Goal: Information Seeking & Learning: Find specific fact

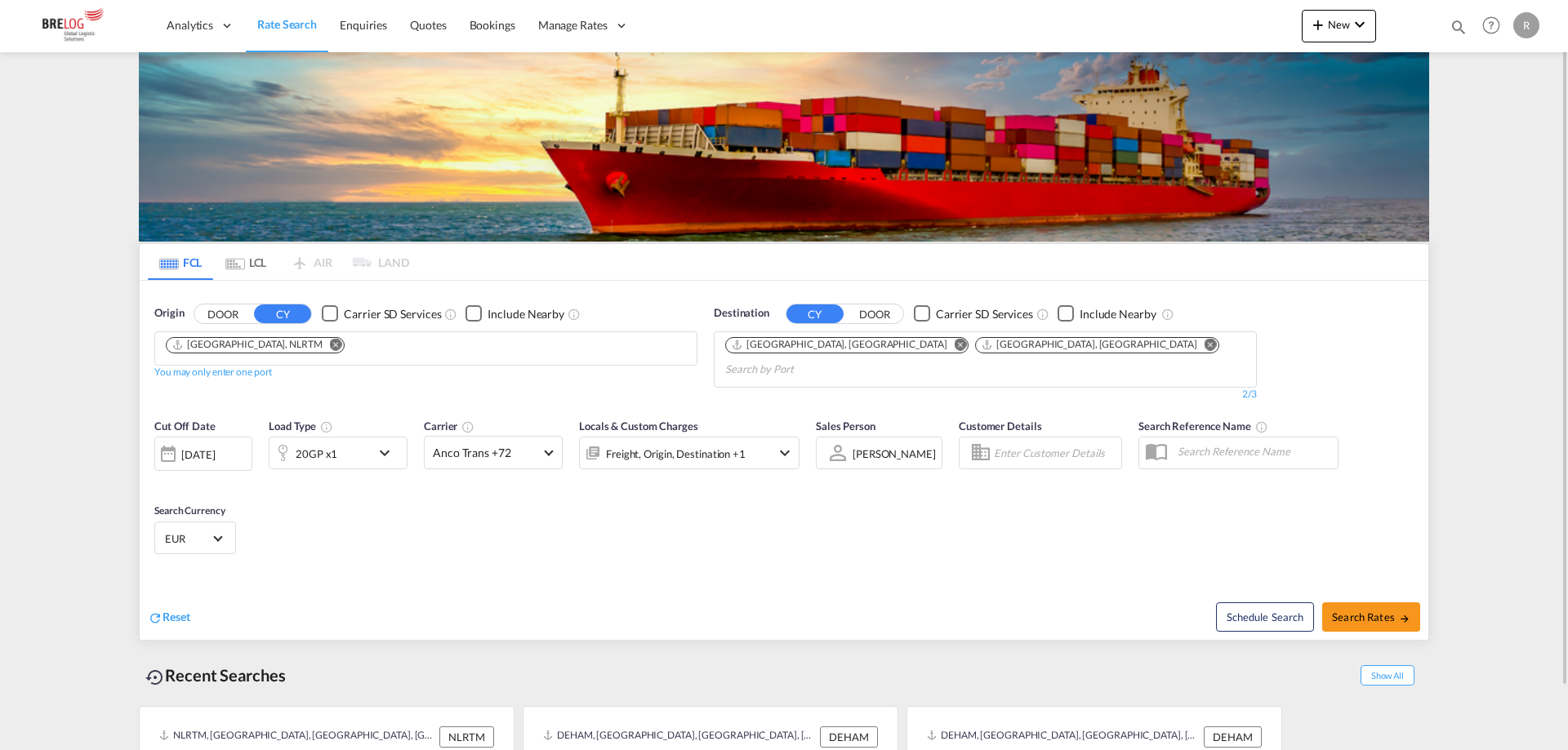
click at [955, 346] on md-icon "Remove" at bounding box center [960, 344] width 12 height 12
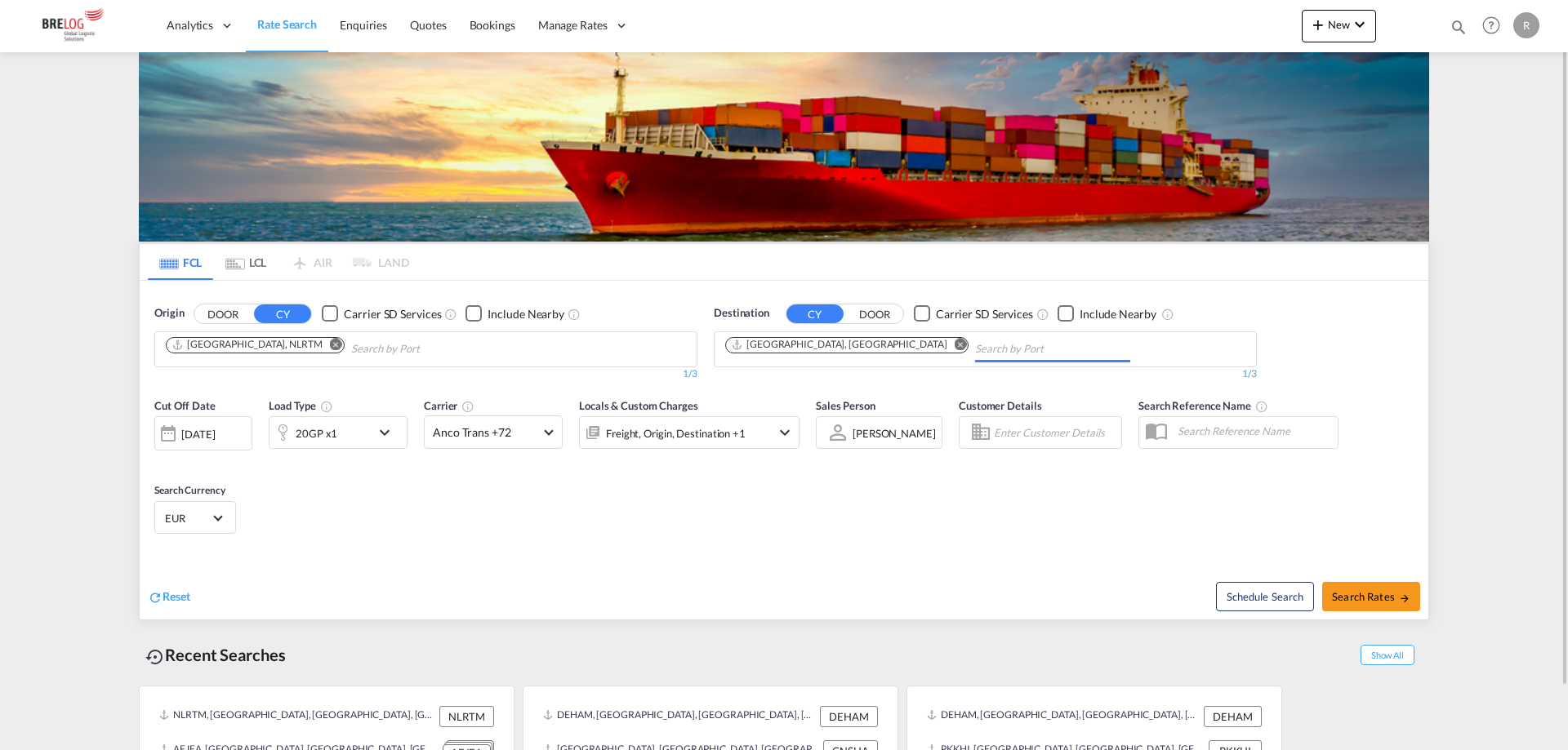
click at [955, 347] on md-icon "Remove" at bounding box center [960, 344] width 12 height 12
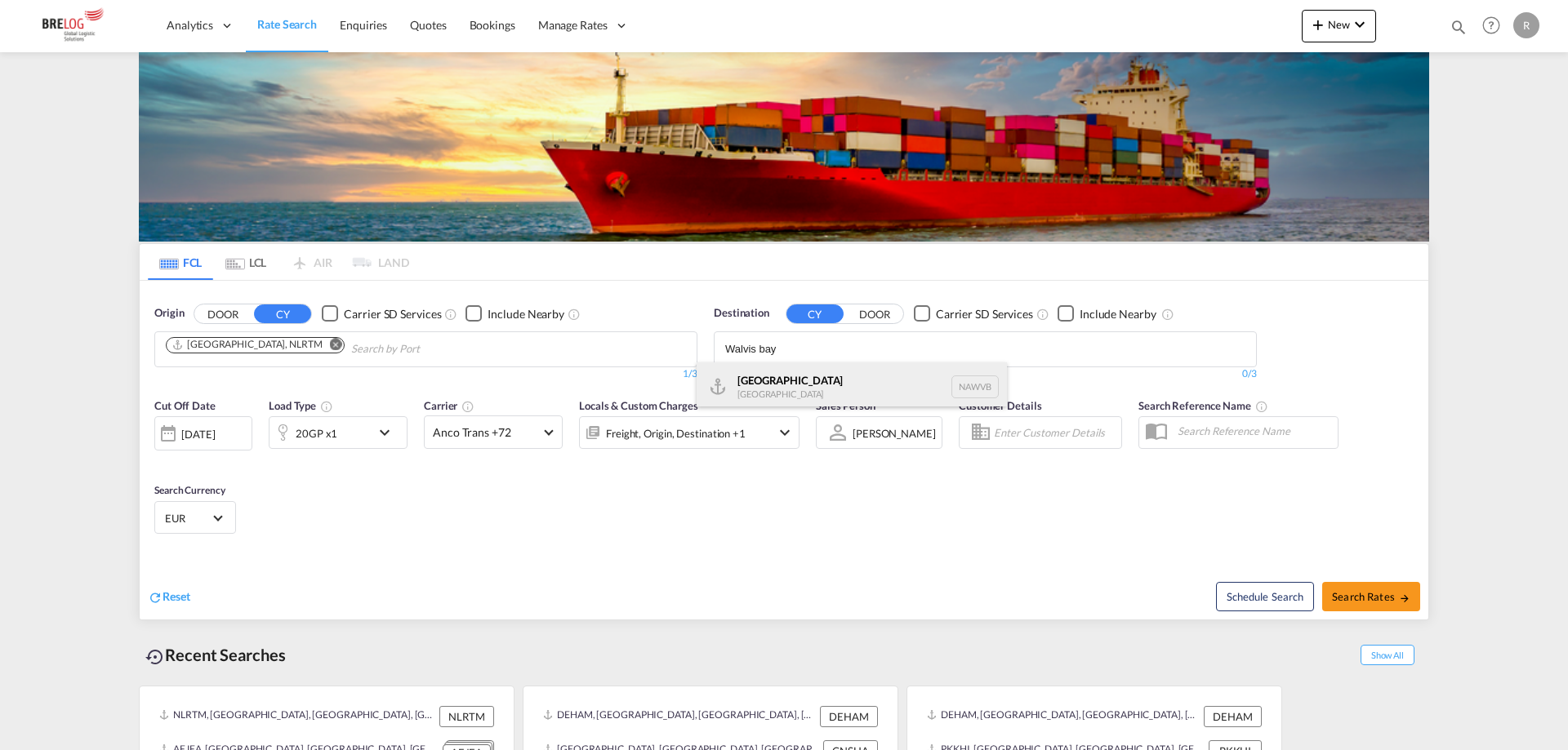
type input "Walvis bay"
click at [846, 380] on div "Walvis Bay [GEOGRAPHIC_DATA] NAWVB" at bounding box center [852, 386] width 311 height 49
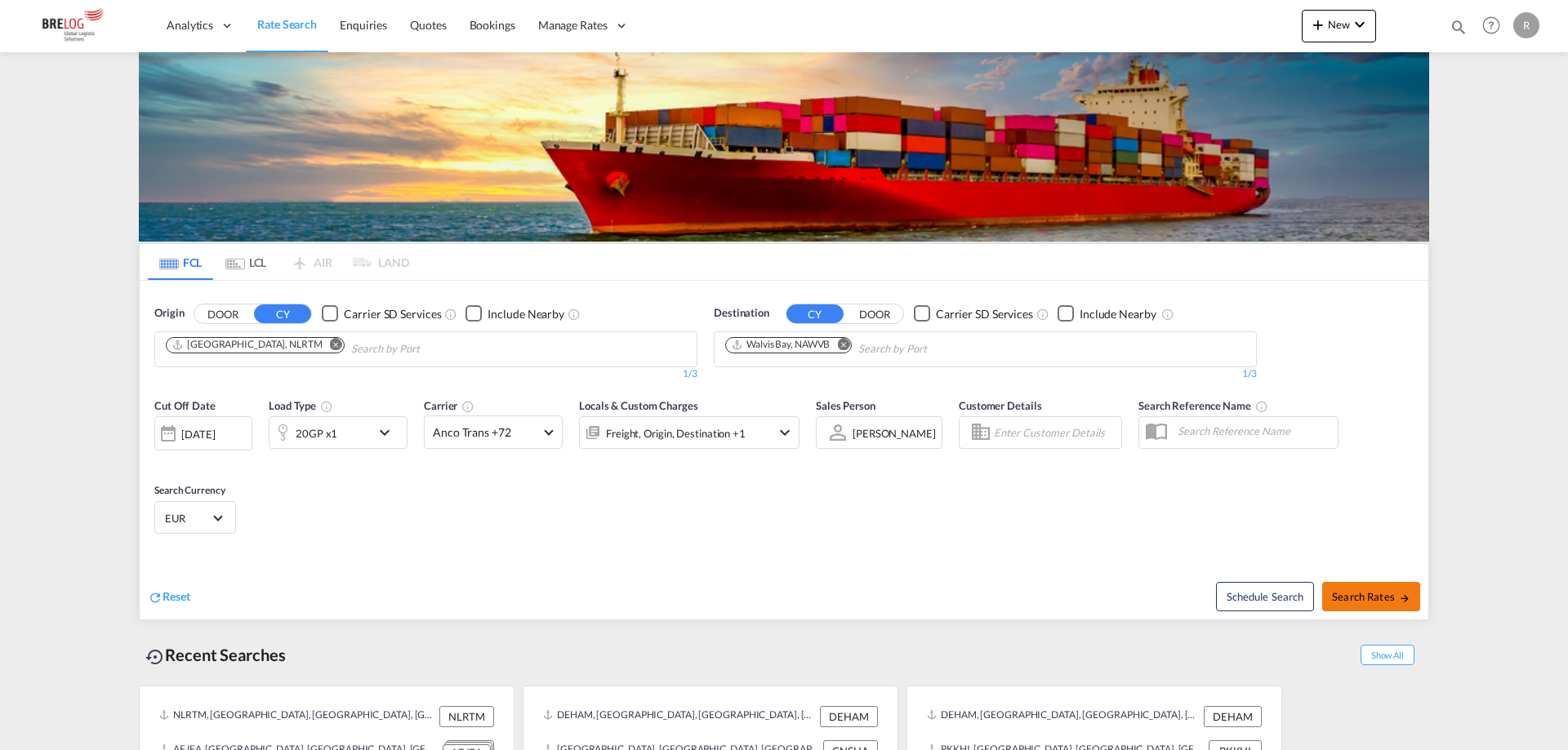
click at [1367, 601] on span "Search Rates" at bounding box center [1370, 597] width 78 height 13
type input "NLRTM to NAWVB / [DATE]"
